Goal: Task Accomplishment & Management: Use online tool/utility

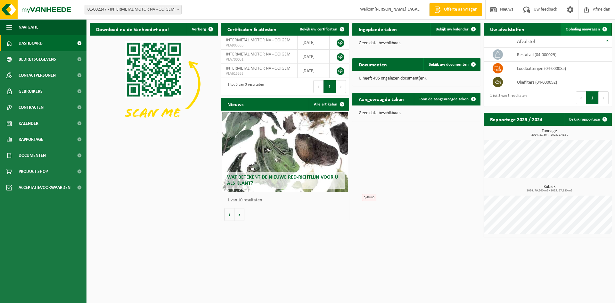
click at [600, 30] on span at bounding box center [605, 29] width 13 height 13
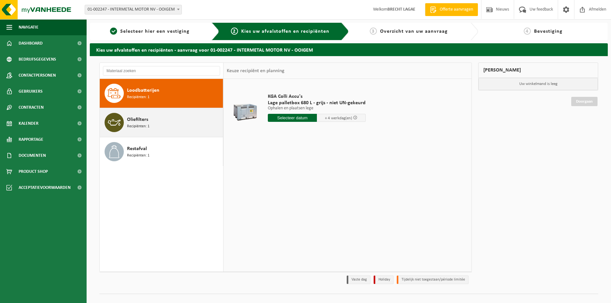
click at [140, 126] on span "Recipiënten: 1" at bounding box center [138, 126] width 22 height 6
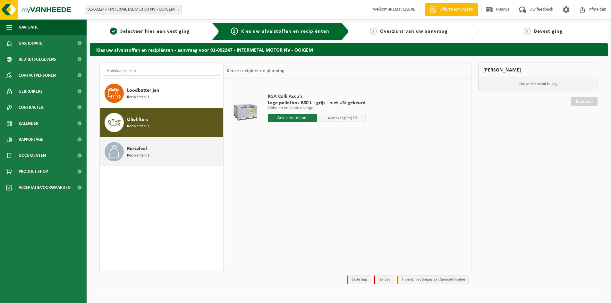
click at [138, 152] on span "Restafval" at bounding box center [137, 149] width 20 height 8
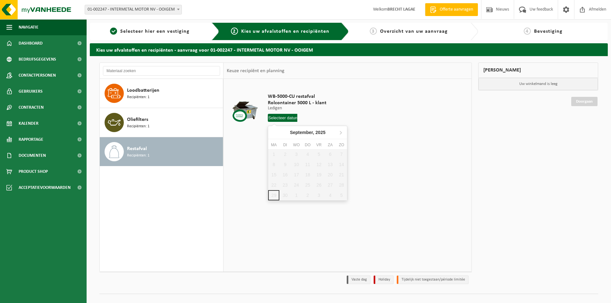
click at [281, 120] on input "text" at bounding box center [282, 118] width 29 height 8
click at [339, 132] on icon at bounding box center [340, 132] width 10 height 10
click at [296, 154] on div "1" at bounding box center [296, 154] width 11 height 10
type input "Van 2025-10-01"
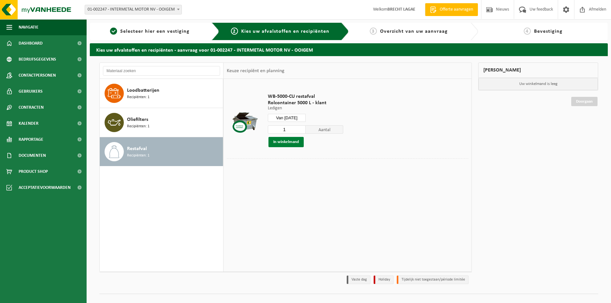
click at [288, 145] on button "In winkelmand" at bounding box center [285, 142] width 35 height 10
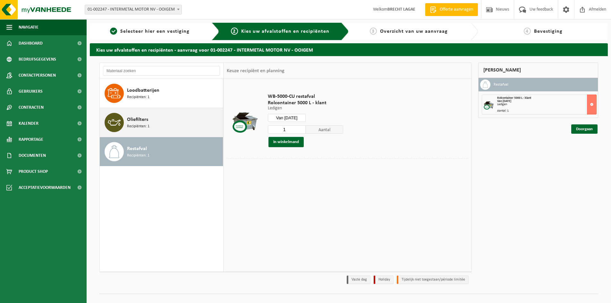
click at [141, 124] on span "Recipiënten: 1" at bounding box center [138, 126] width 22 height 6
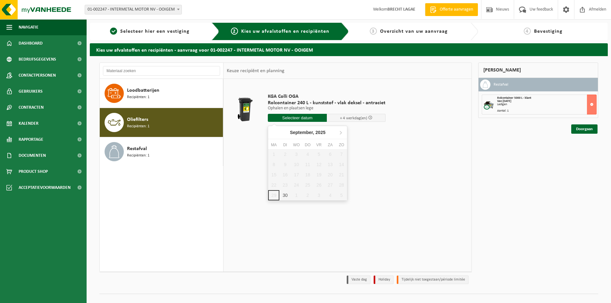
click at [311, 118] on input "text" at bounding box center [297, 118] width 59 height 8
click at [285, 195] on div "30" at bounding box center [284, 195] width 11 height 10
type input "Van 2025-09-30"
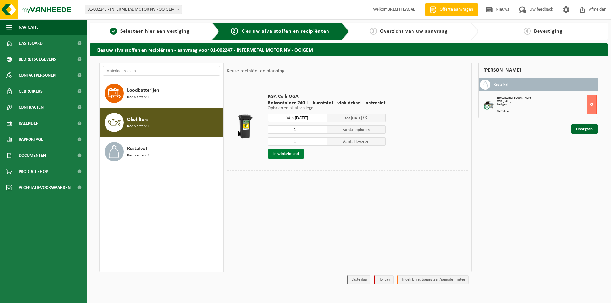
click at [283, 155] on button "In winkelmand" at bounding box center [285, 154] width 35 height 10
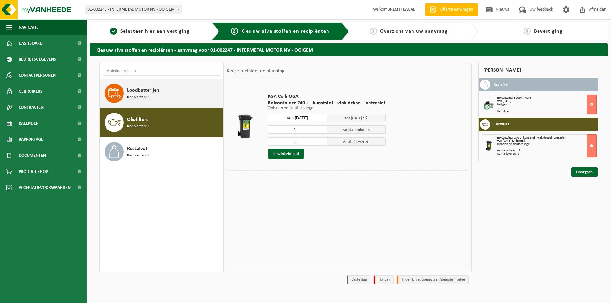
click at [160, 92] on div "Loodbatterijen Recipiënten: 1" at bounding box center [174, 93] width 94 height 19
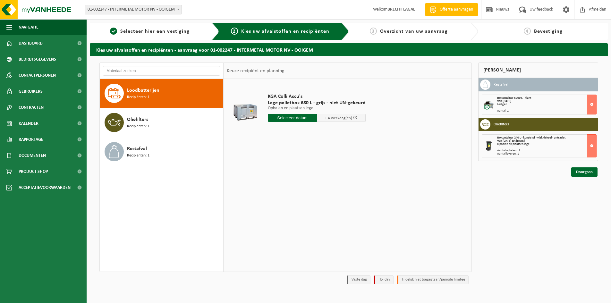
click at [298, 120] on input "text" at bounding box center [292, 118] width 49 height 8
click at [282, 197] on div "30" at bounding box center [284, 195] width 11 height 10
type input "Van 2025-09-30"
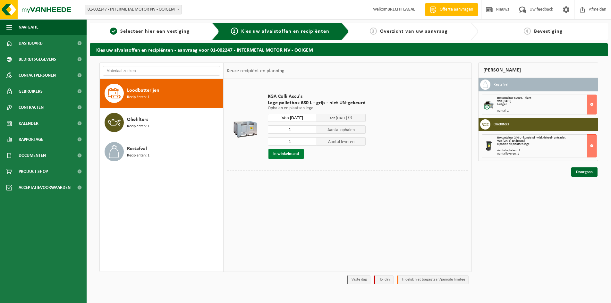
click at [289, 154] on button "In winkelmand" at bounding box center [285, 154] width 35 height 10
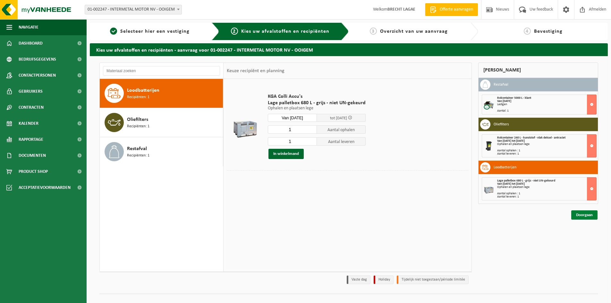
click at [588, 216] on link "Doorgaan" at bounding box center [584, 214] width 26 height 9
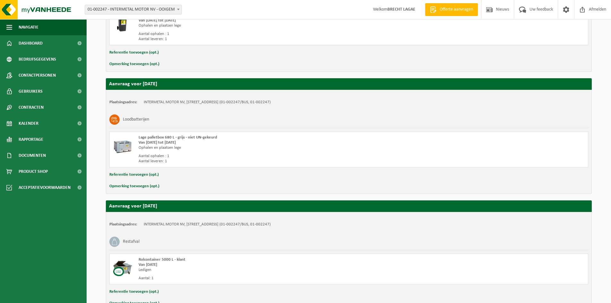
scroll to position [216, 0]
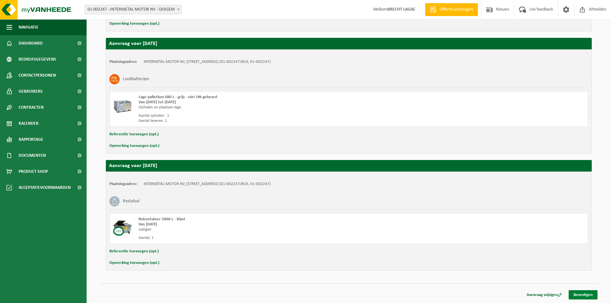
click at [589, 296] on link "Bevestigen" at bounding box center [582, 294] width 29 height 9
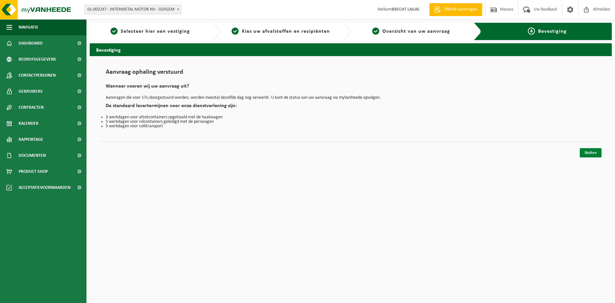
click at [591, 153] on link "Sluiten" at bounding box center [591, 152] width 22 height 9
